Goal: Find specific page/section: Find specific page/section

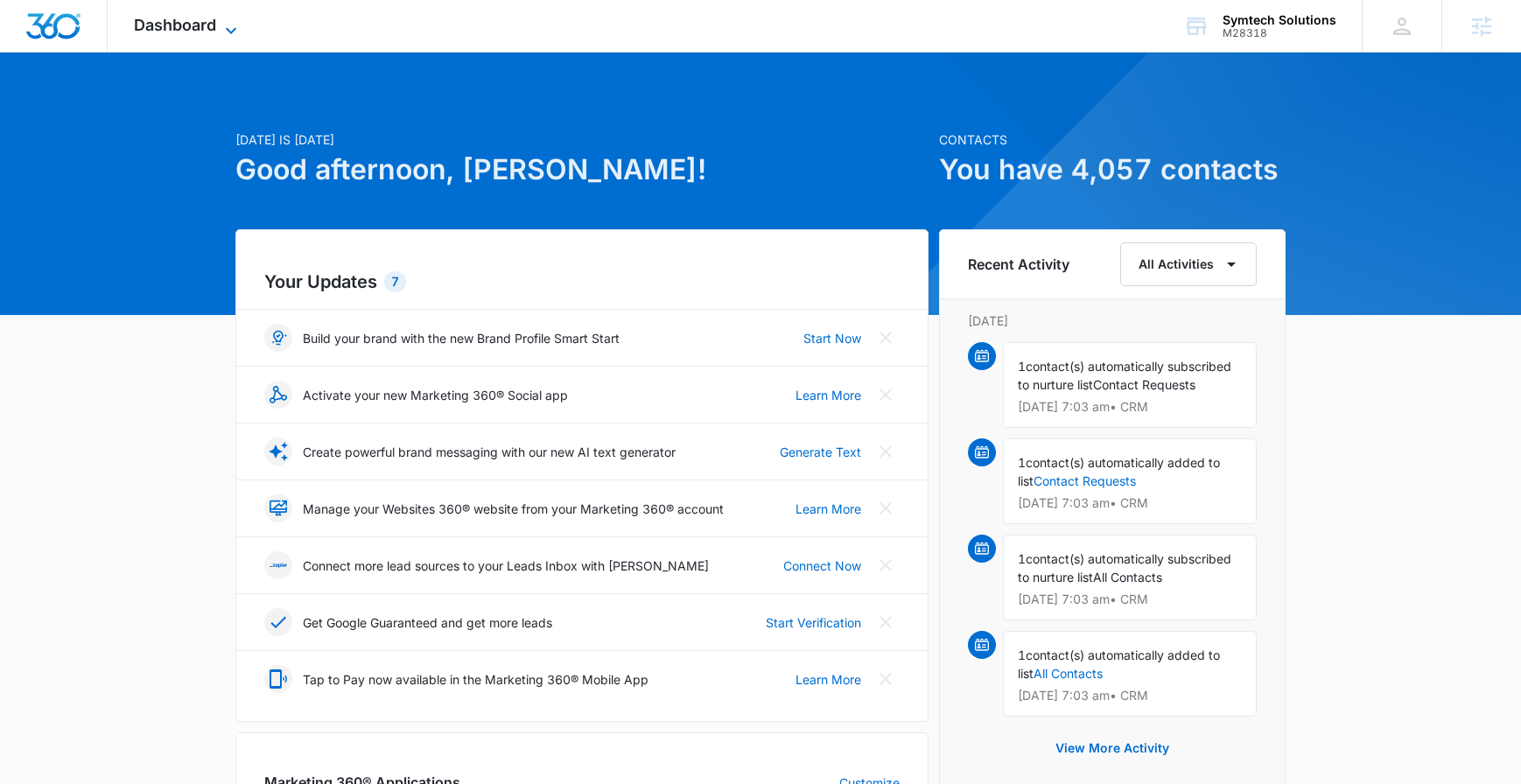
click at [150, 27] on span "Dashboard" at bounding box center [175, 25] width 82 height 18
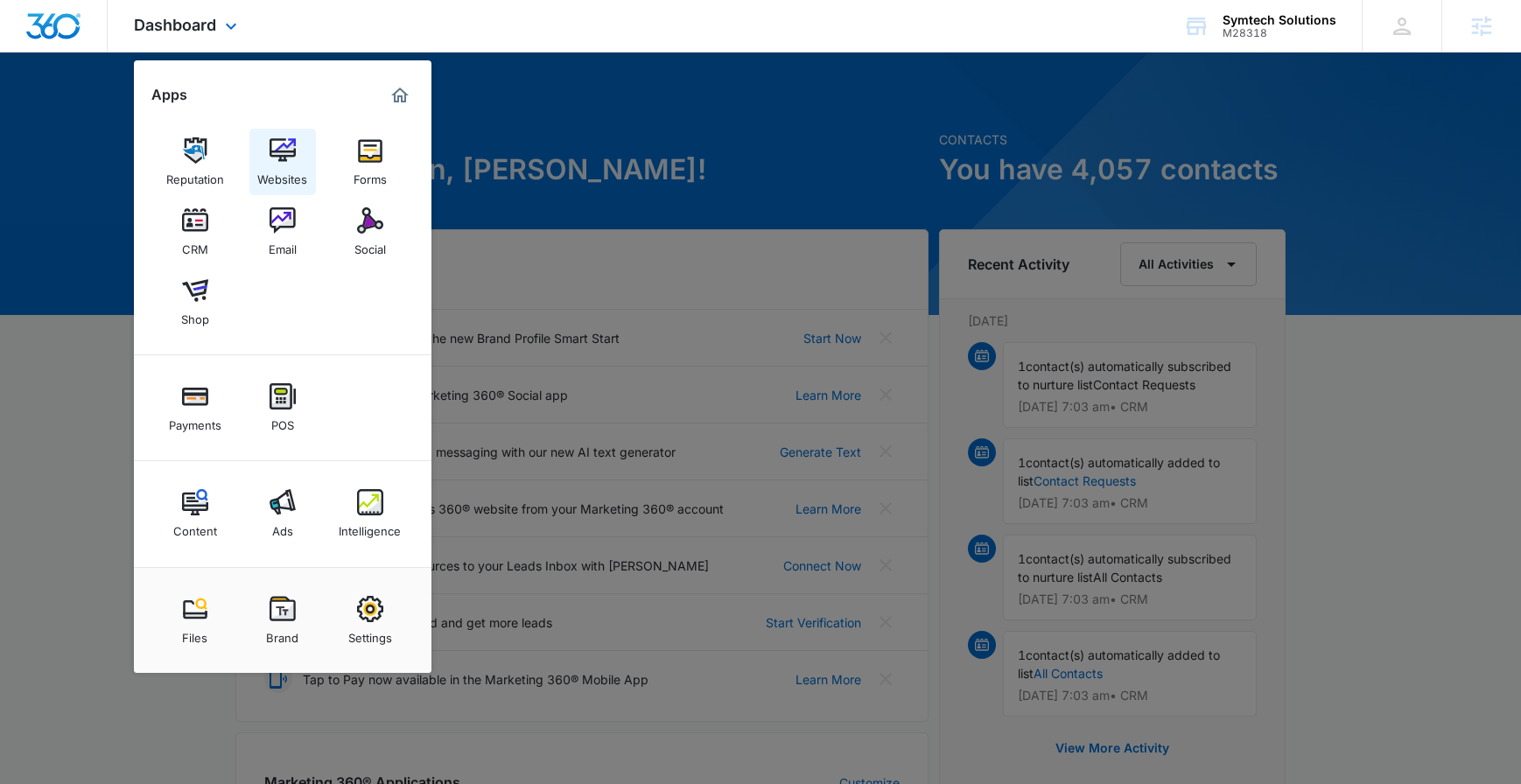
click at [294, 178] on div "Websites" at bounding box center [282, 175] width 50 height 23
